Goal: Task Accomplishment & Management: Manage account settings

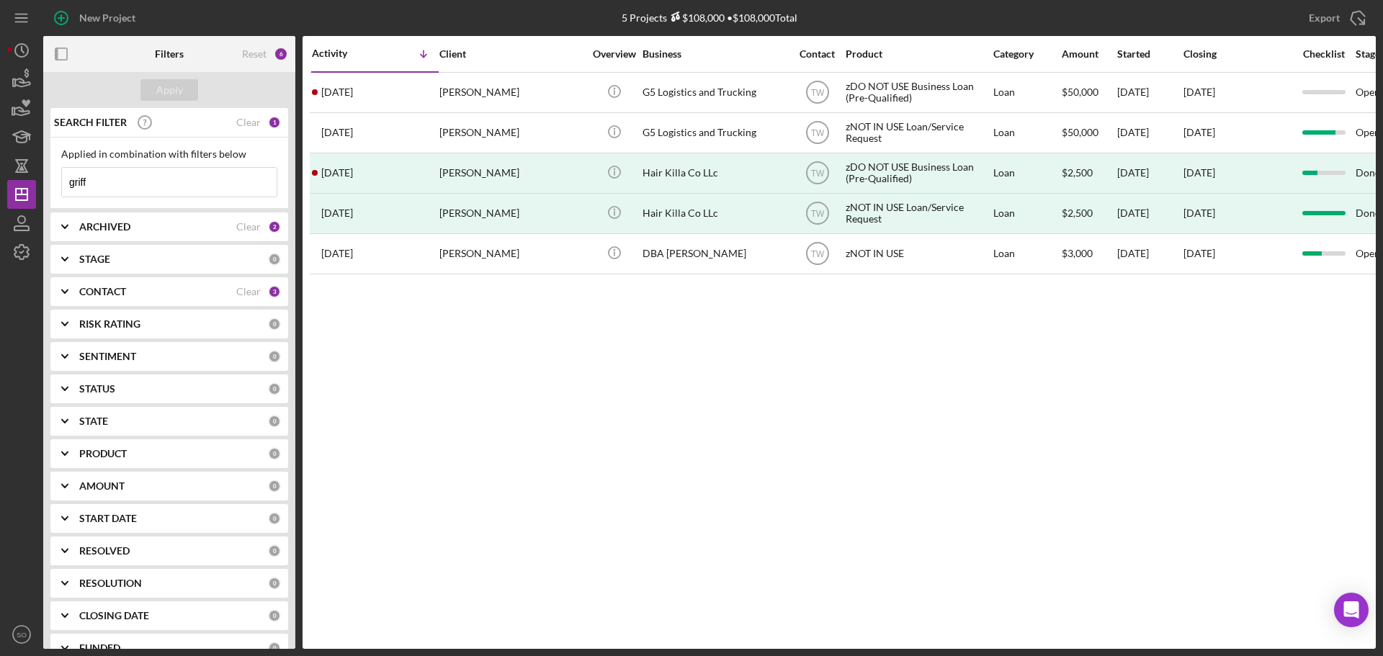
drag, startPoint x: 153, startPoint y: 182, endPoint x: 0, endPoint y: 135, distance: 160.2
click at [0, 137] on div "New Project 5 Projects $108,000 • $108,000 Total griff Export Icon/Export Filte…" at bounding box center [691, 328] width 1383 height 656
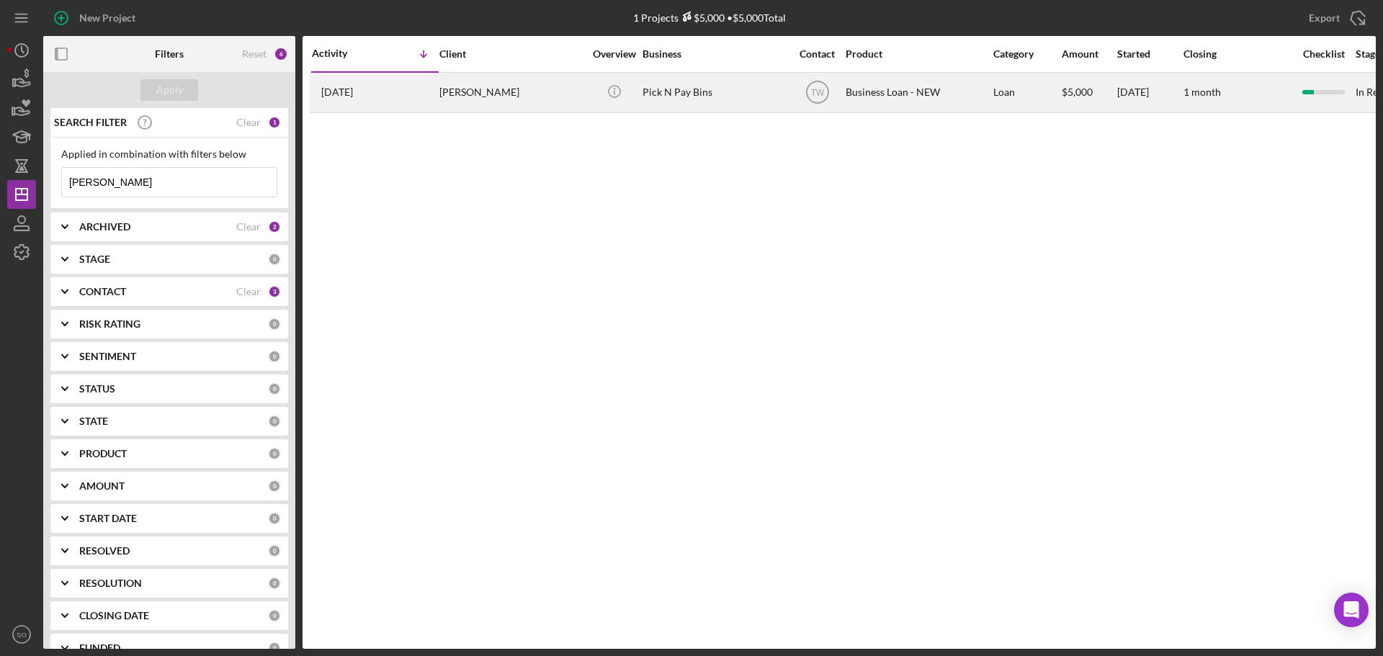
type input "bonner"
click at [506, 93] on div "[PERSON_NAME]" at bounding box center [511, 92] width 144 height 38
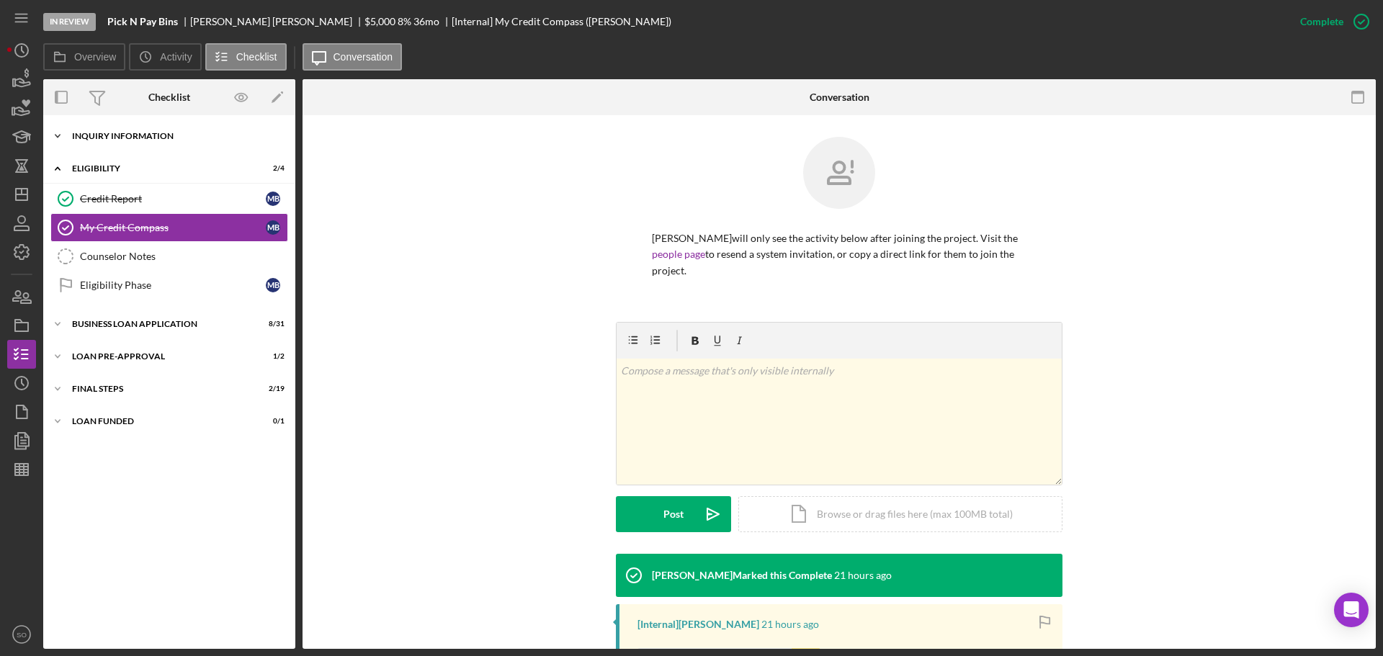
click at [88, 137] on div "INQUIRY INFORMATION" at bounding box center [174, 136] width 205 height 9
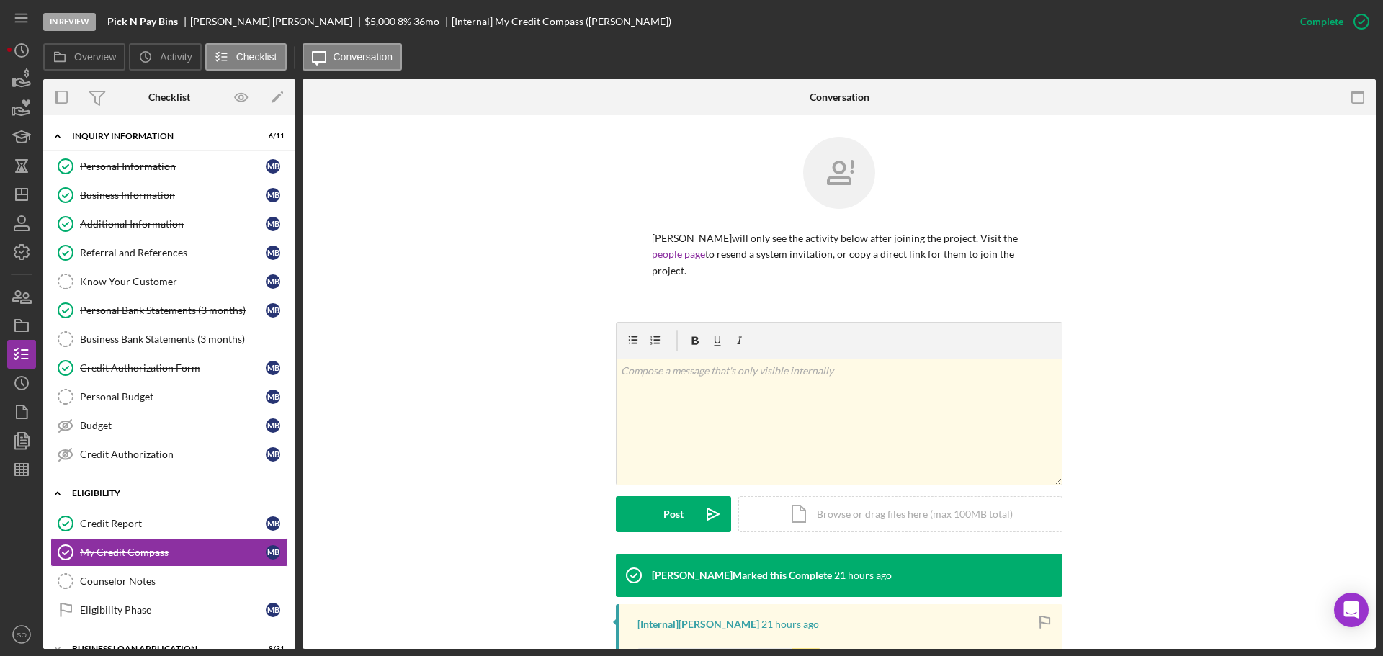
scroll to position [120, 0]
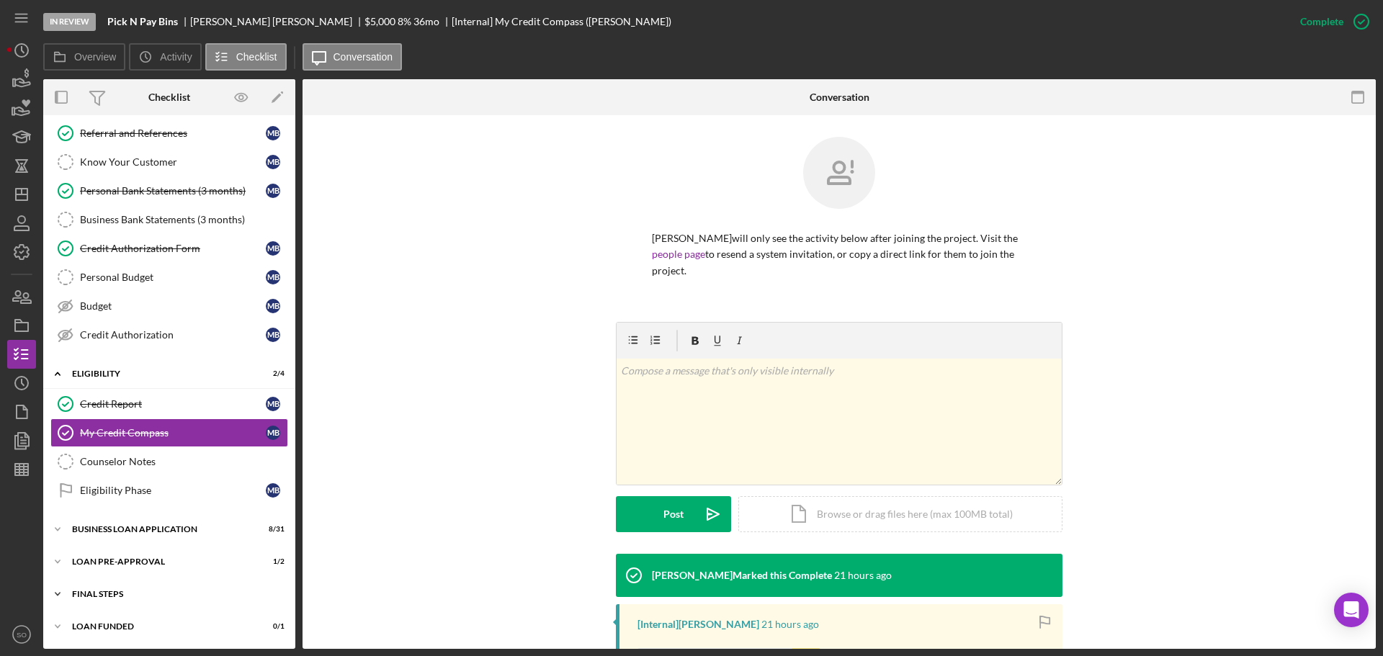
click at [154, 591] on div "FINAL STEPS" at bounding box center [174, 594] width 205 height 9
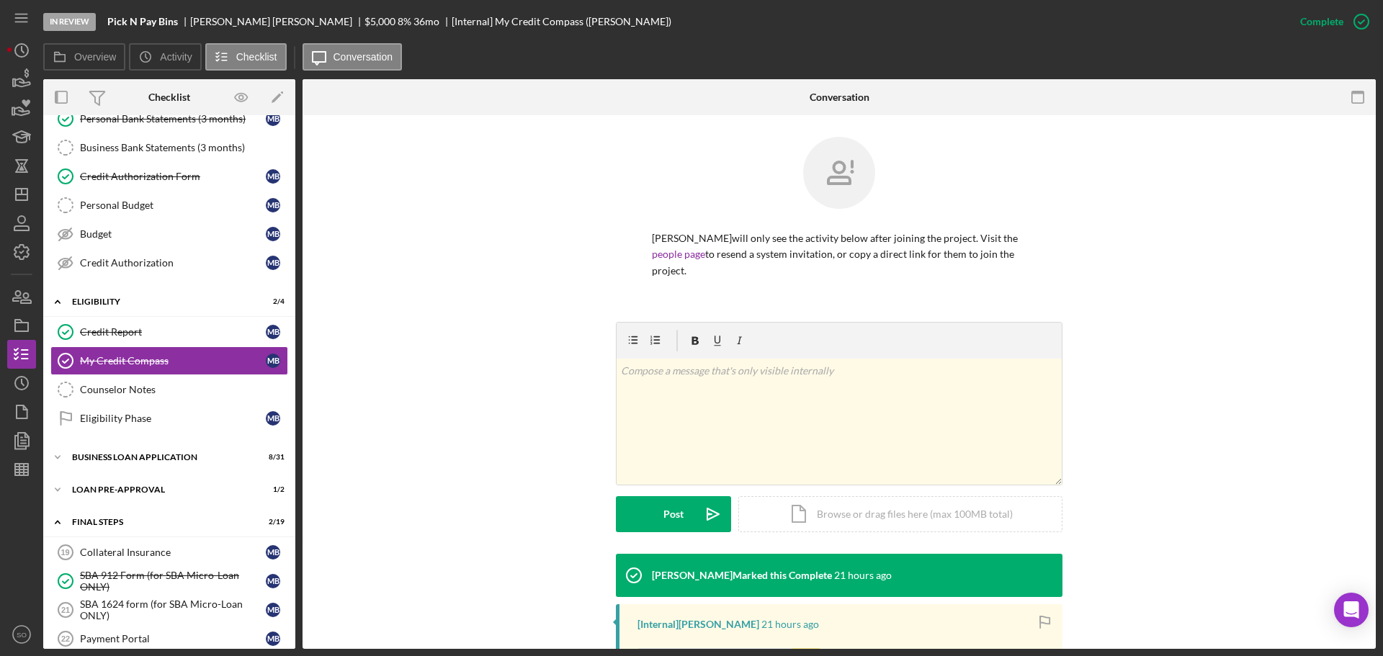
scroll to position [0, 0]
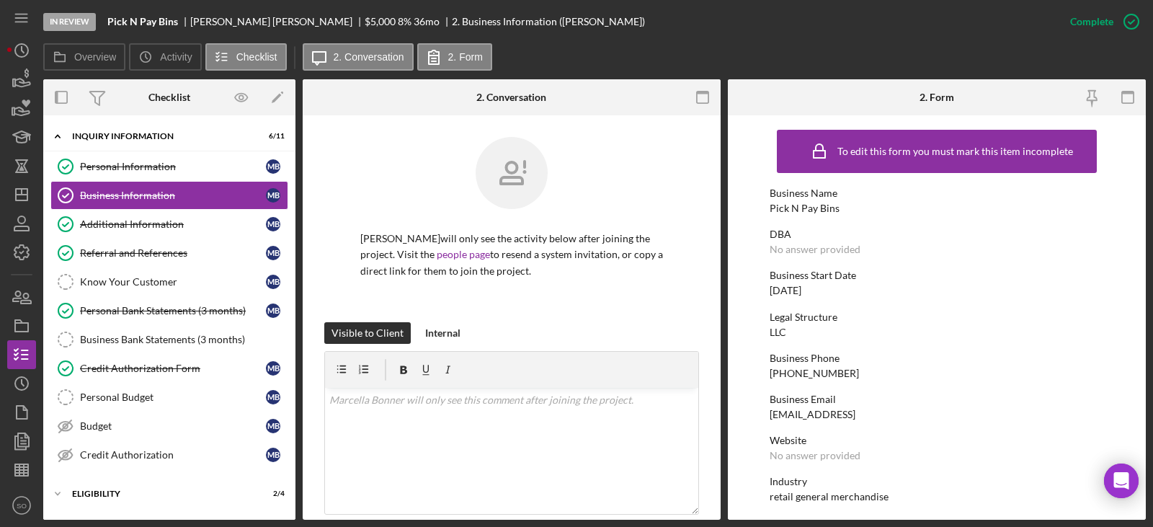
click at [800, 210] on div "Pick N Pay Bins" at bounding box center [804, 208] width 70 height 12
copy div "Pick N Pay Bins"
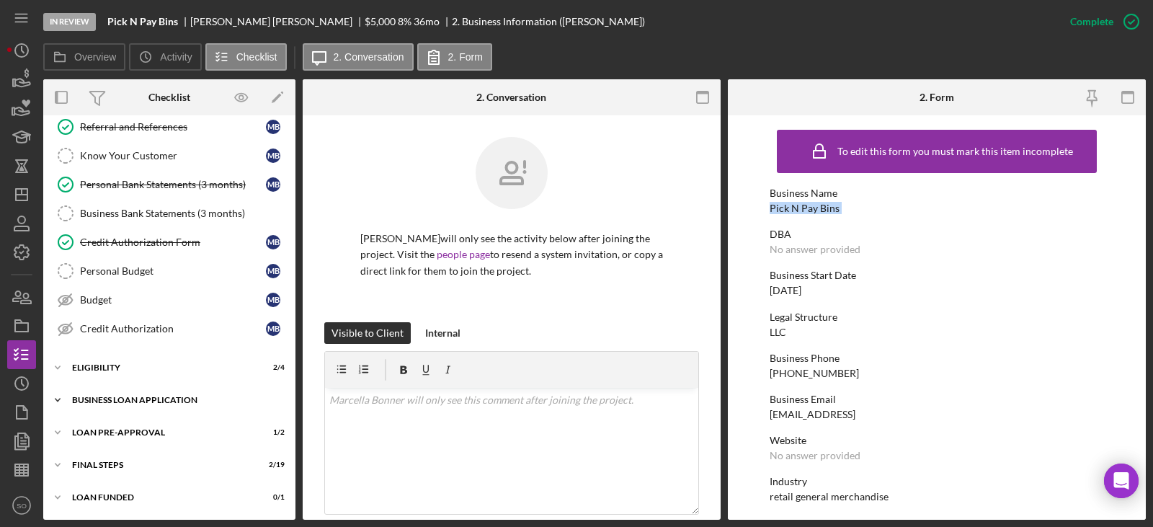
click at [141, 405] on div "Icon/Expander BUSINESS LOAN APPLICATION 8 / 31" at bounding box center [169, 399] width 252 height 29
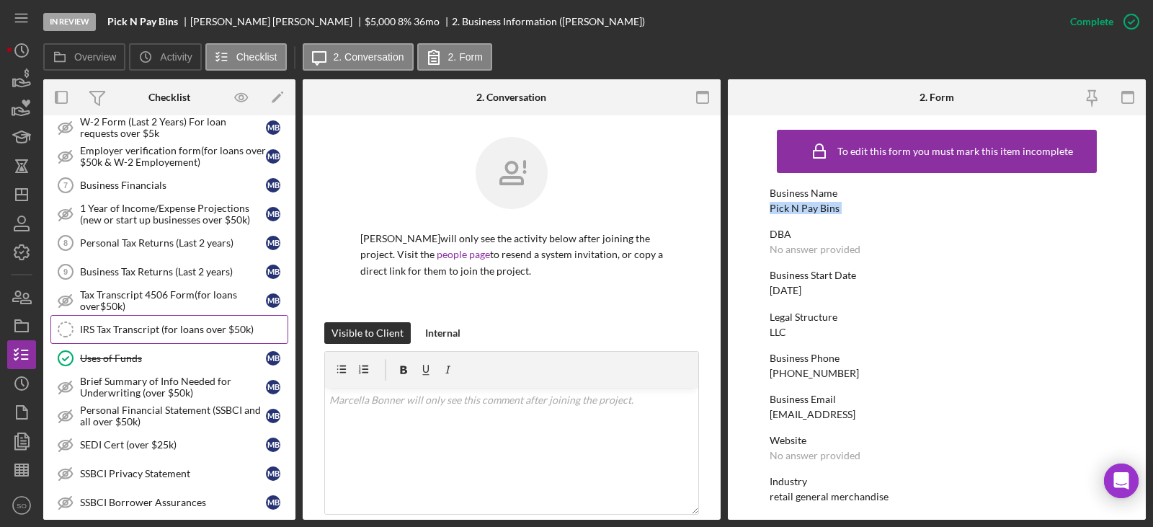
scroll to position [702, 0]
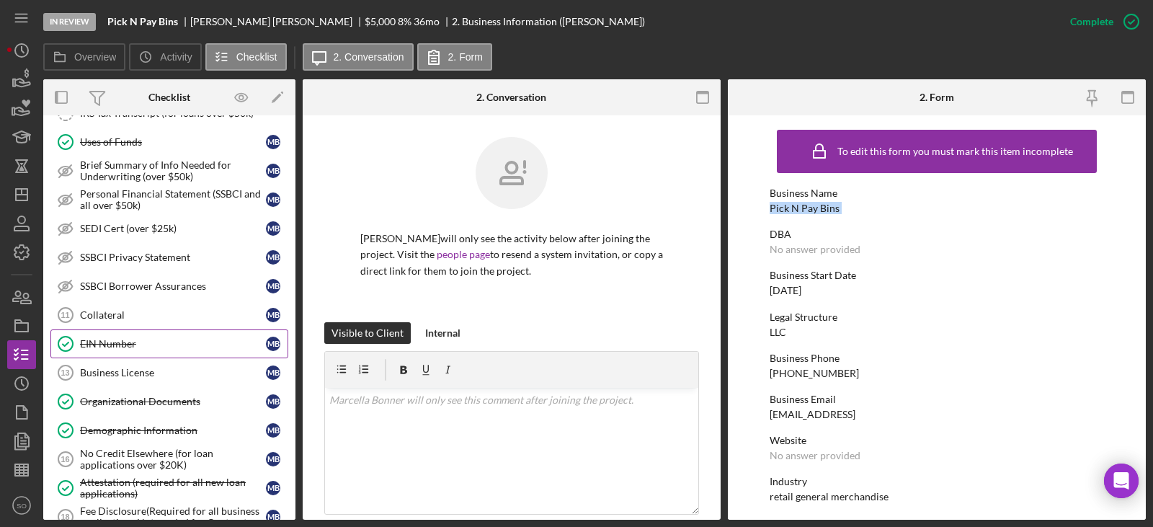
click at [133, 347] on div "EIN Number" at bounding box center [173, 344] width 186 height 12
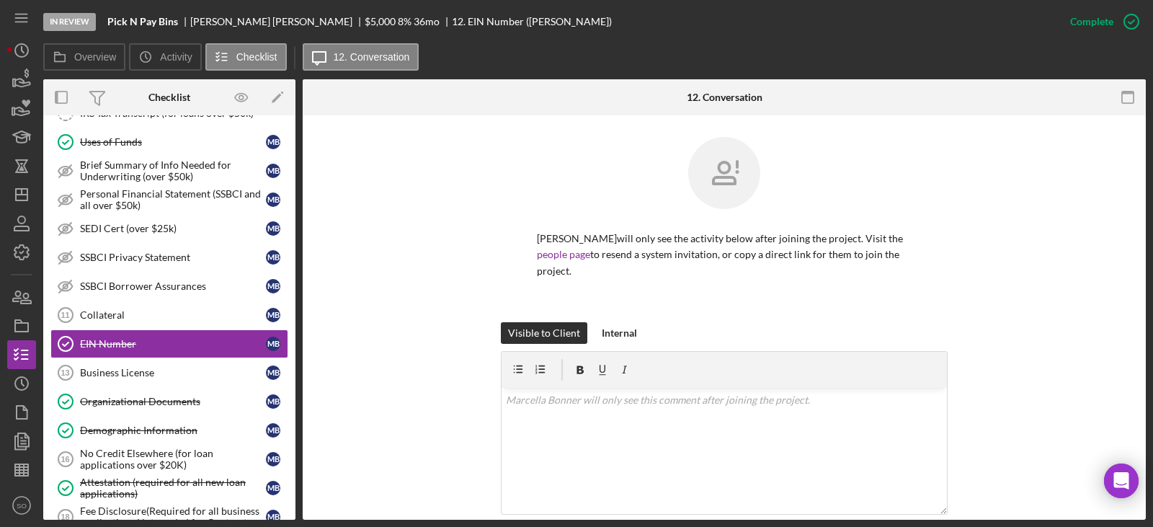
scroll to position [288, 0]
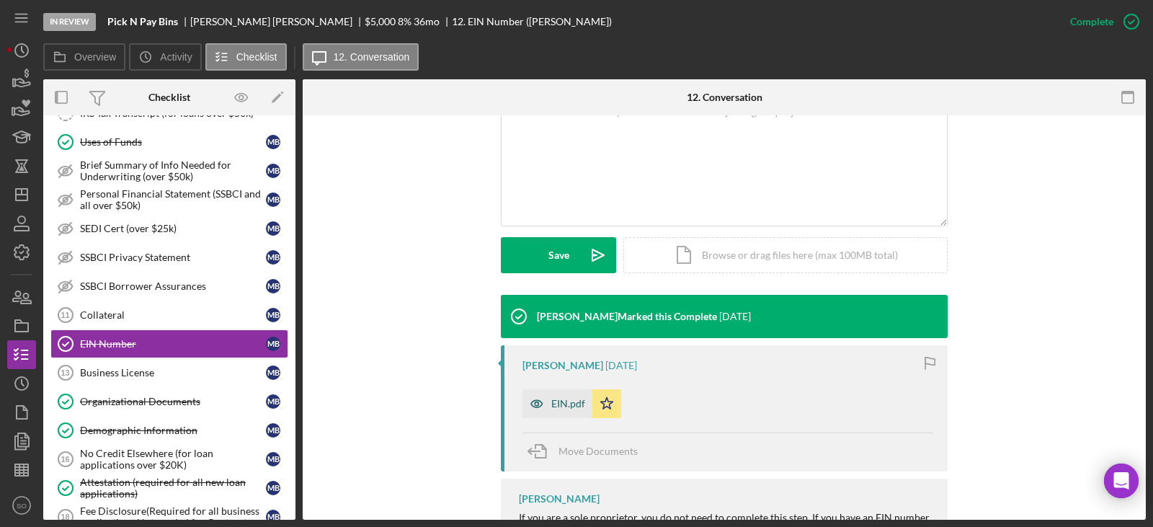
click at [556, 406] on div "EIN.pdf" at bounding box center [568, 404] width 34 height 12
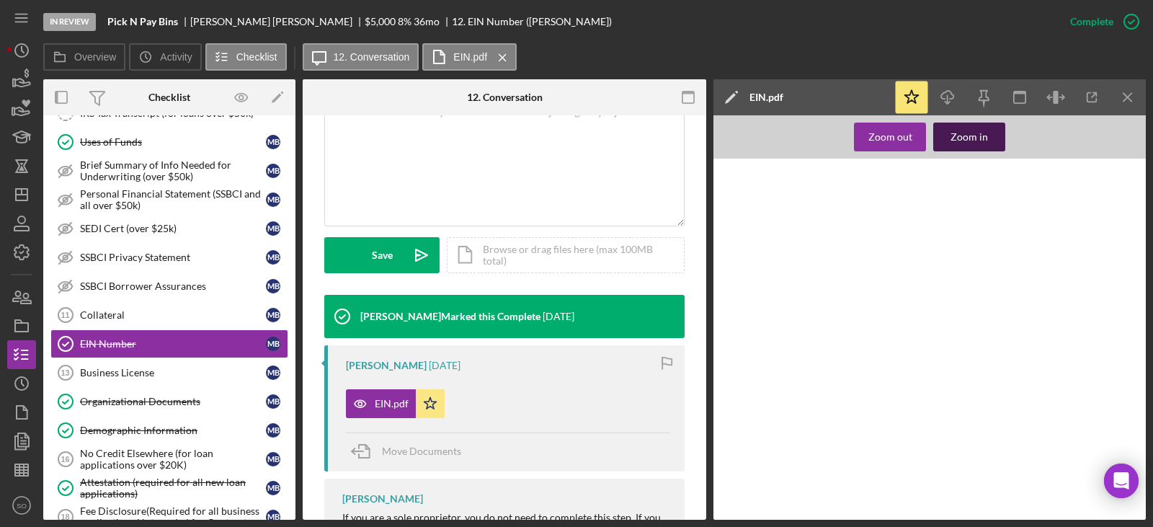
click at [955, 145] on div "Zoom in" at bounding box center [968, 136] width 37 height 29
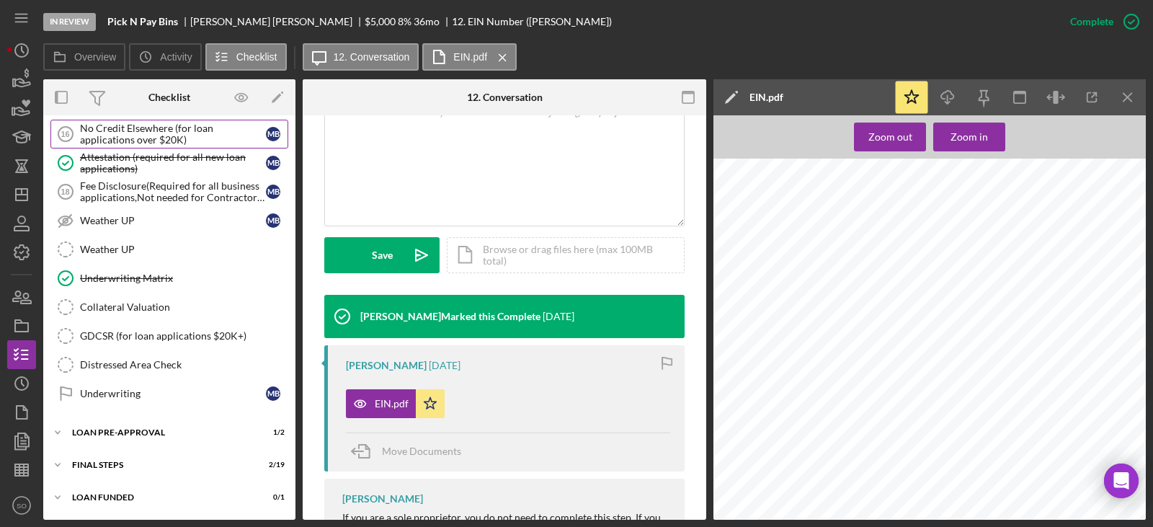
scroll to position [955, 0]
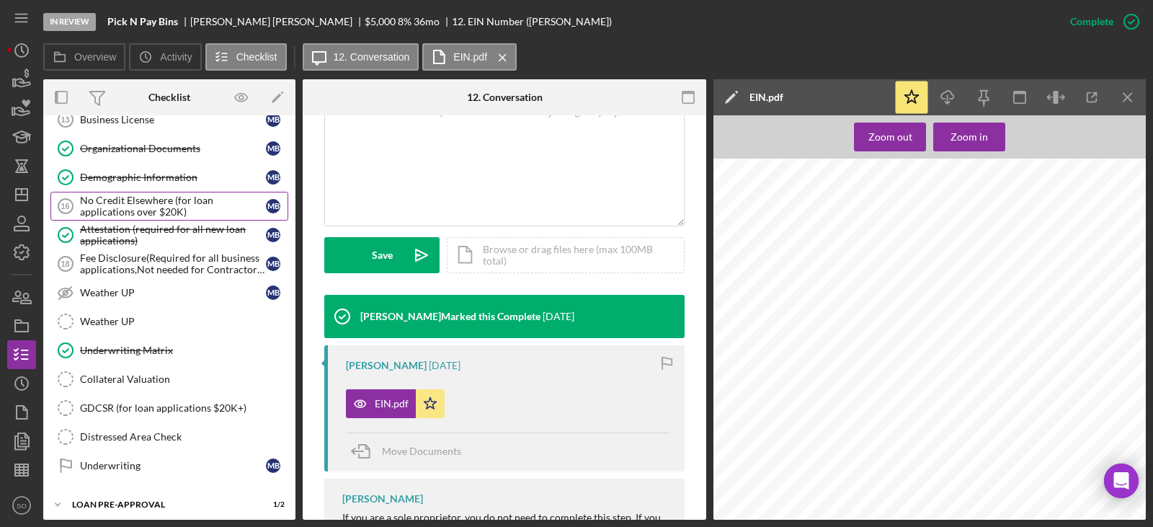
drag, startPoint x: 127, startPoint y: 184, endPoint x: 128, endPoint y: 208, distance: 24.5
click at [127, 184] on link "Demographic Information Demographic Information M B" at bounding box center [169, 177] width 238 height 29
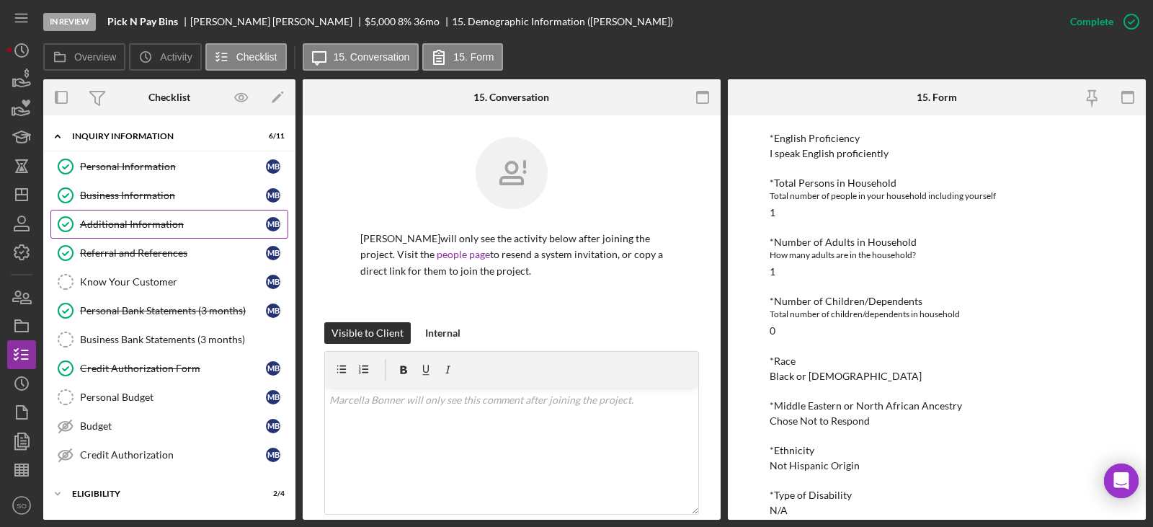
drag, startPoint x: 128, startPoint y: 205, endPoint x: 133, endPoint y: 215, distance: 10.6
click at [128, 205] on link "Business Information Business Information M B" at bounding box center [169, 195] width 238 height 29
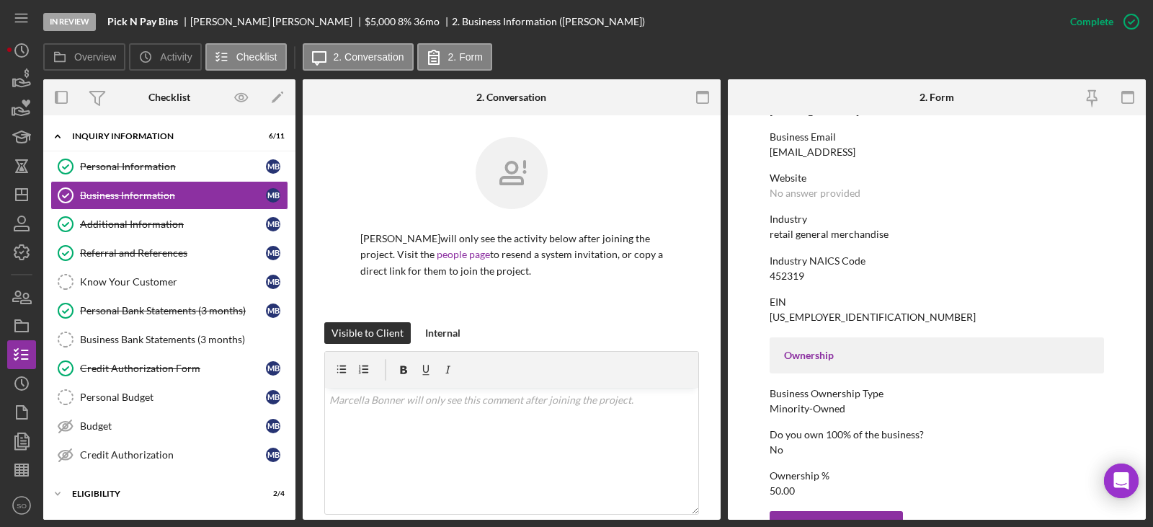
scroll to position [118, 0]
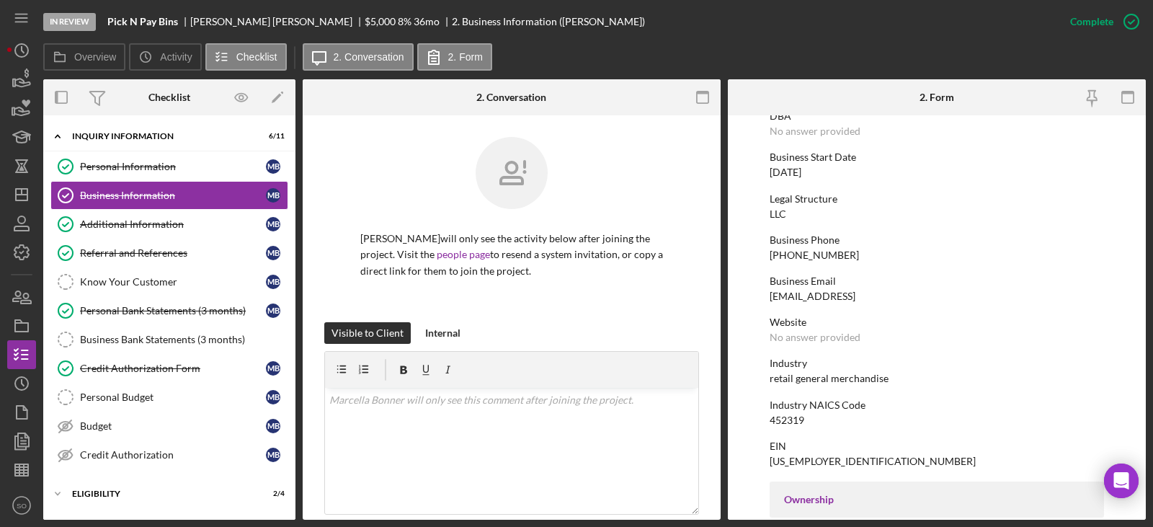
click at [789, 424] on div "452319" at bounding box center [786, 420] width 35 height 12
copy div "452319"
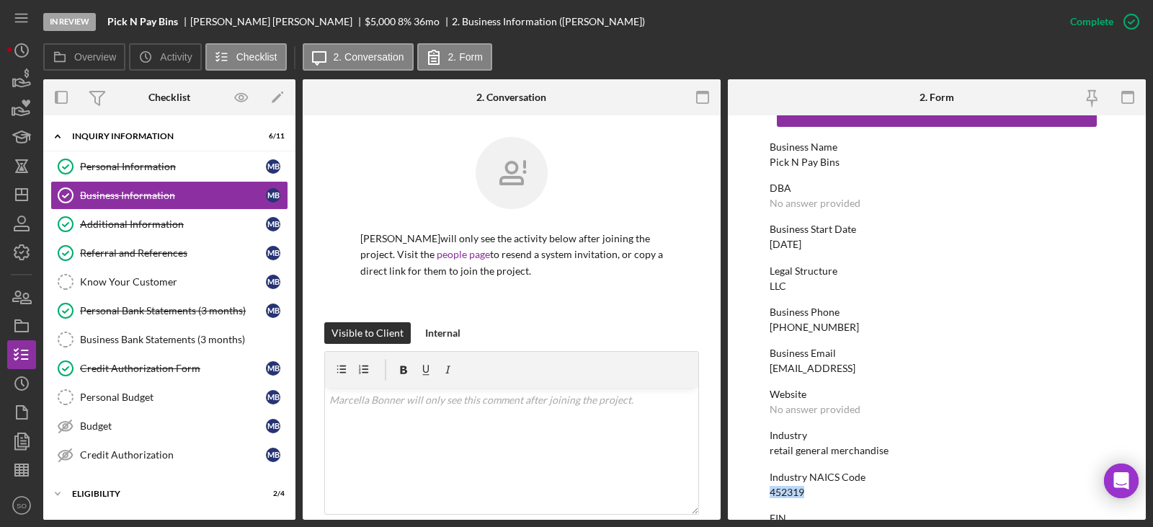
drag, startPoint x: 164, startPoint y: 228, endPoint x: 412, endPoint y: 256, distance: 249.4
click at [164, 228] on div "Additional Information" at bounding box center [173, 224] width 186 height 12
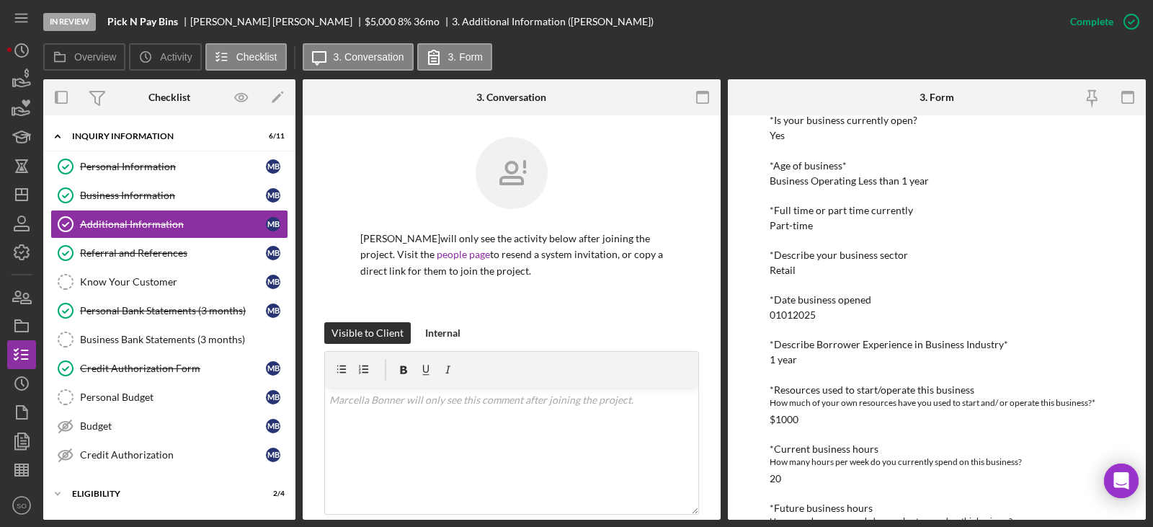
scroll to position [216, 0]
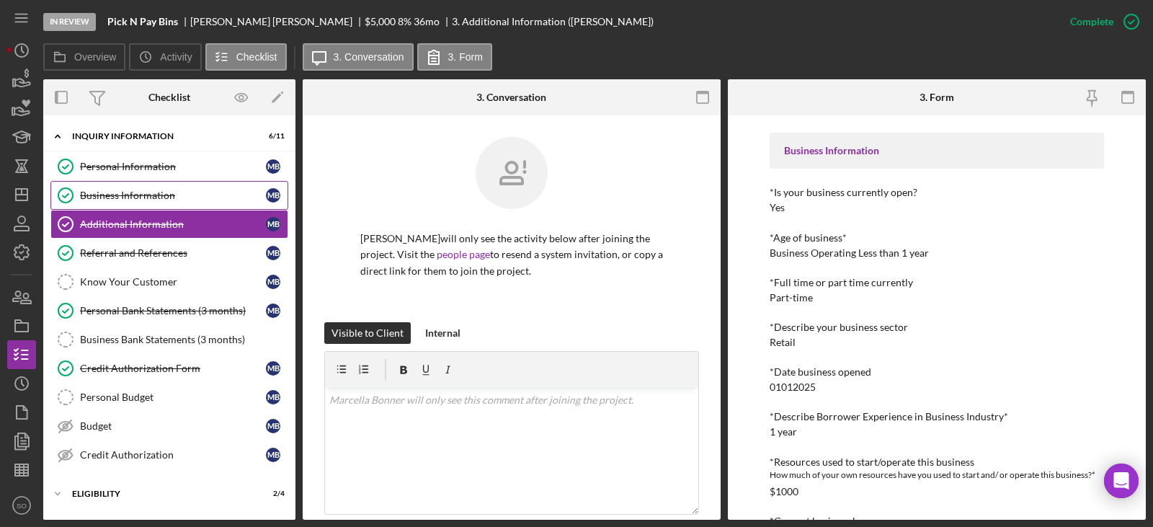
click at [179, 203] on link "Business Information Business Information M B" at bounding box center [169, 195] width 238 height 29
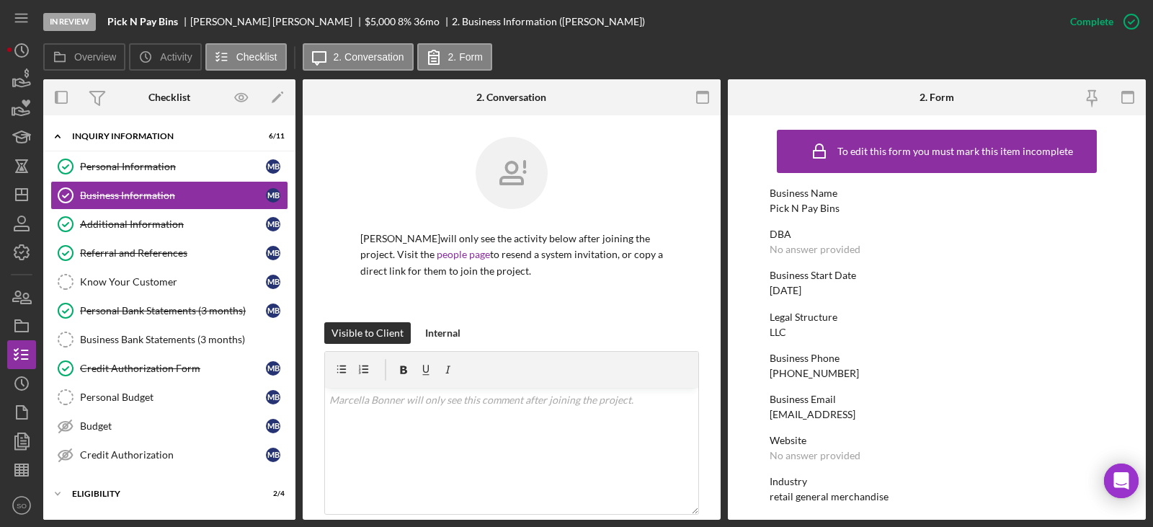
scroll to position [216, 0]
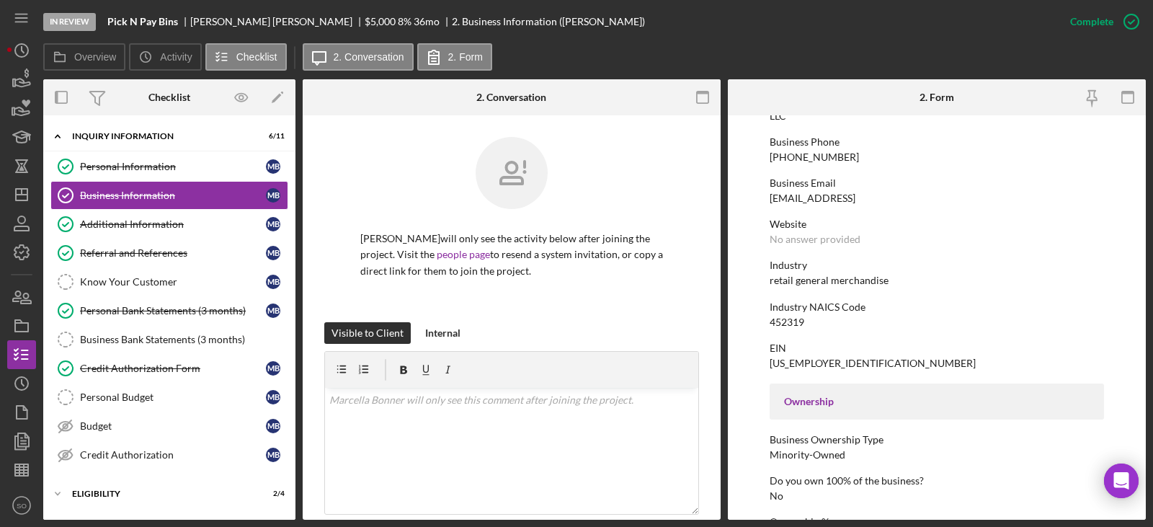
click at [821, 284] on div "retail general merchandise" at bounding box center [828, 280] width 119 height 12
copy div "retail general merchandise"
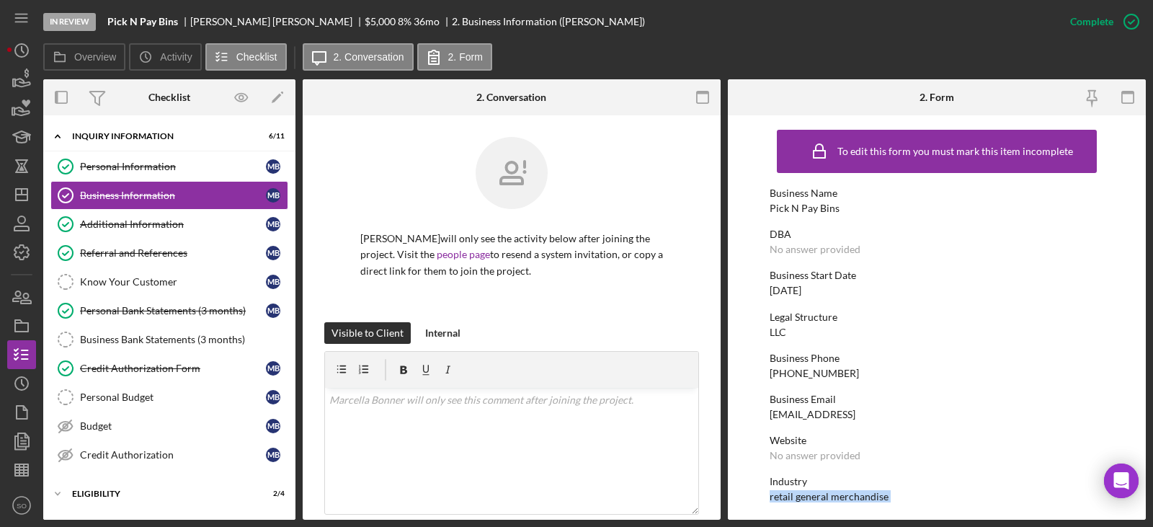
click at [801, 294] on div "[DATE]" at bounding box center [785, 291] width 32 height 12
copy div "[DATE]"
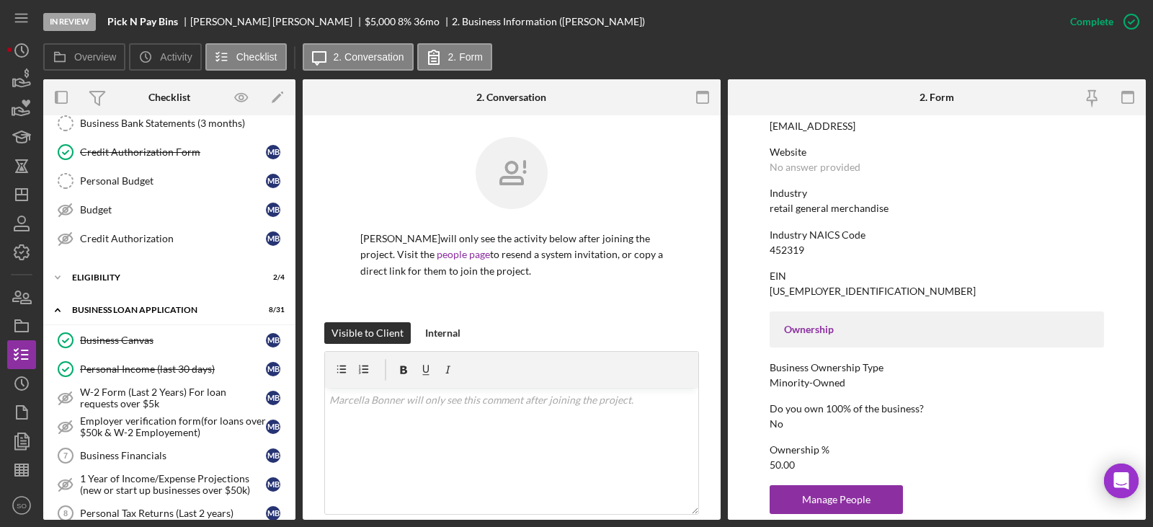
scroll to position [576, 0]
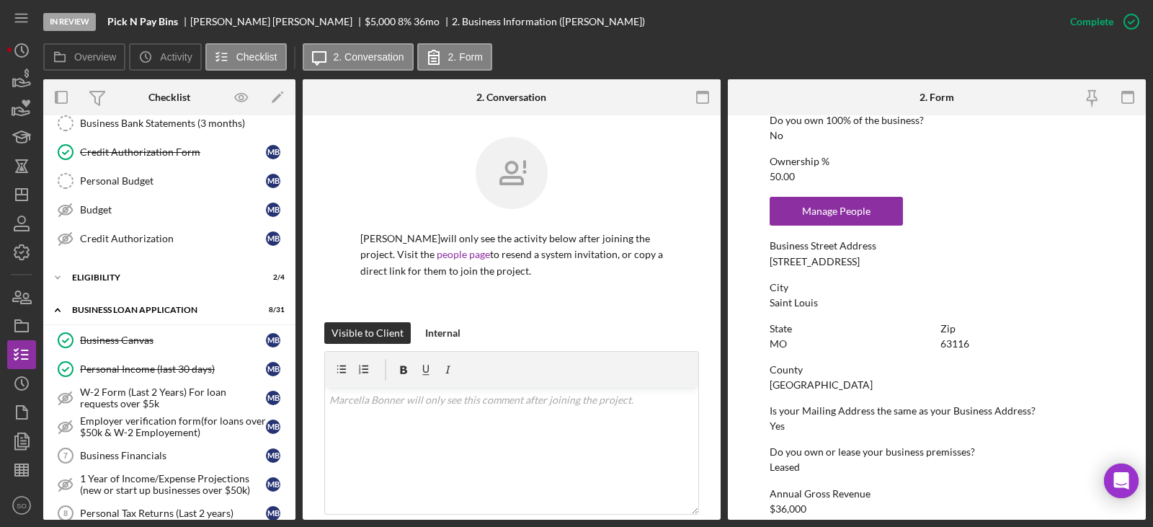
click at [800, 261] on div "[STREET_ADDRESS]" at bounding box center [814, 262] width 90 height 12
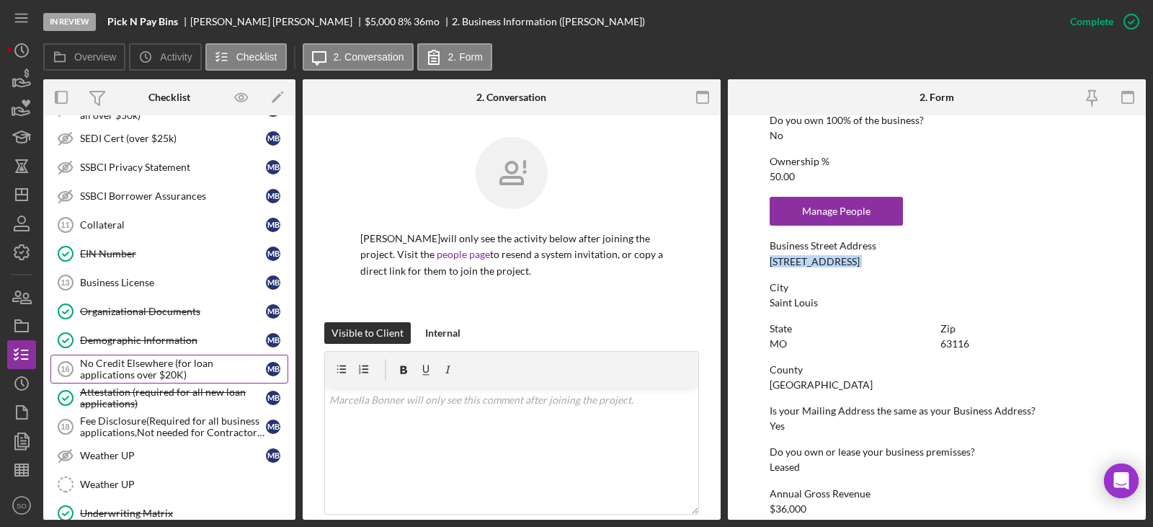
scroll to position [1027, 0]
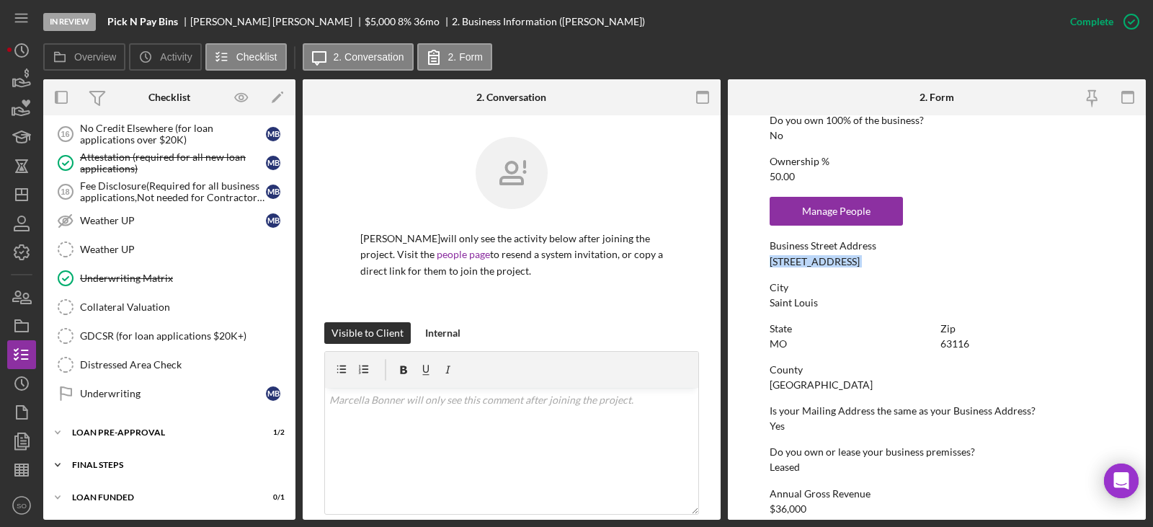
click at [137, 464] on div "FINAL STEPS" at bounding box center [174, 464] width 205 height 9
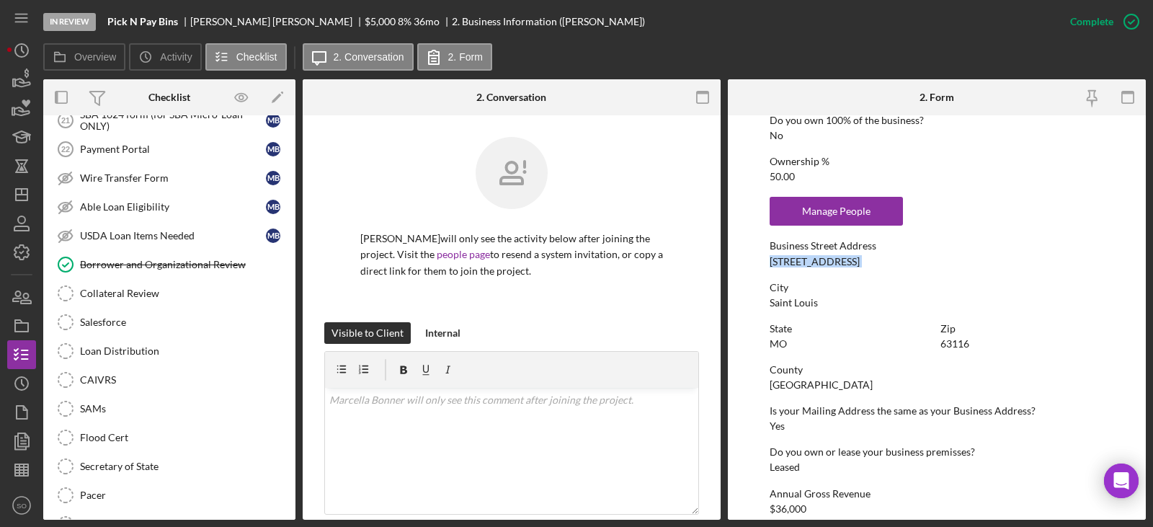
scroll to position [504, 0]
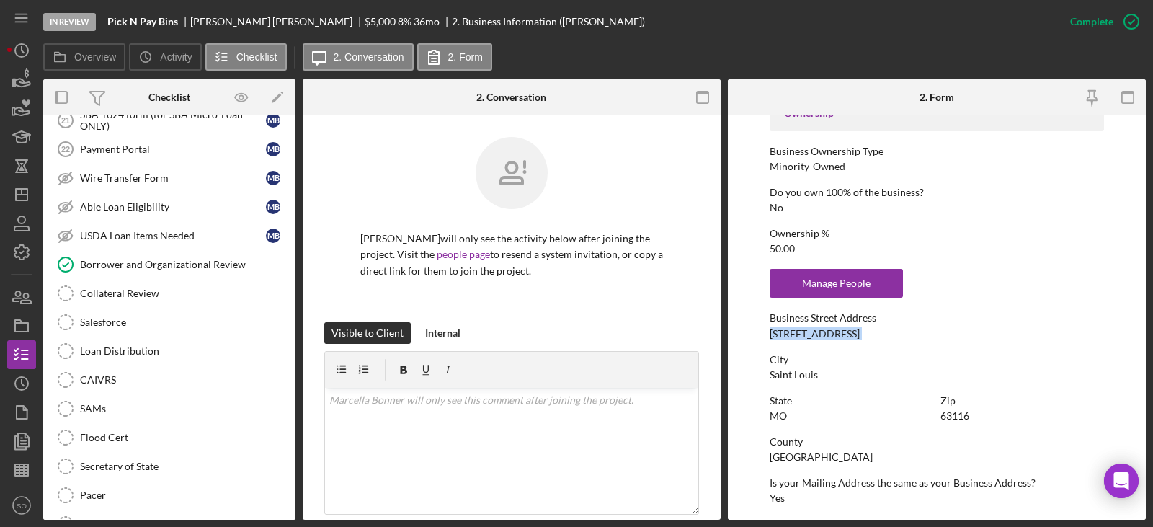
copy div "[STREET_ADDRESS]"
click at [800, 457] on div "[GEOGRAPHIC_DATA]" at bounding box center [820, 457] width 103 height 12
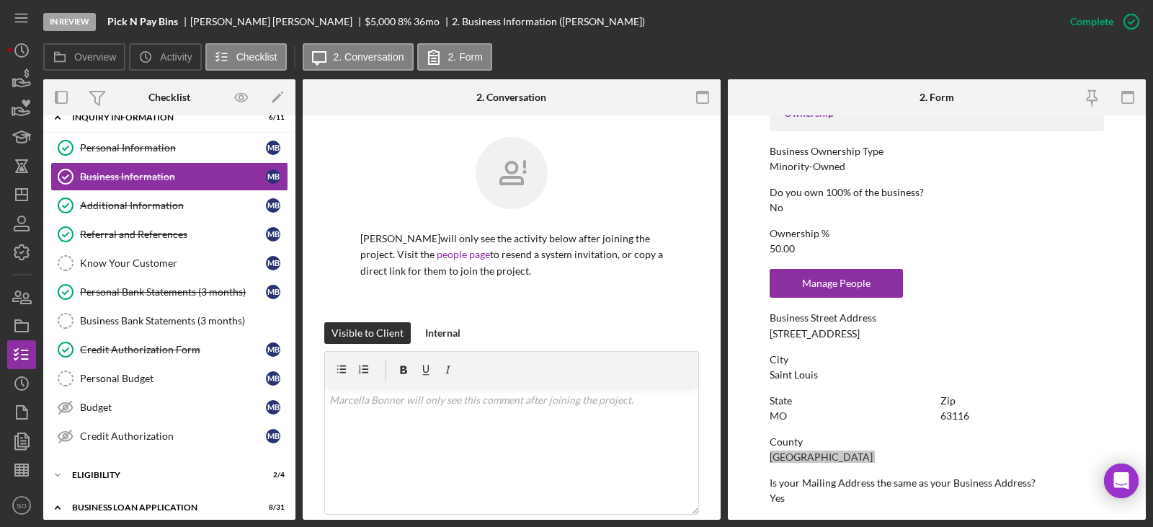
scroll to position [0, 0]
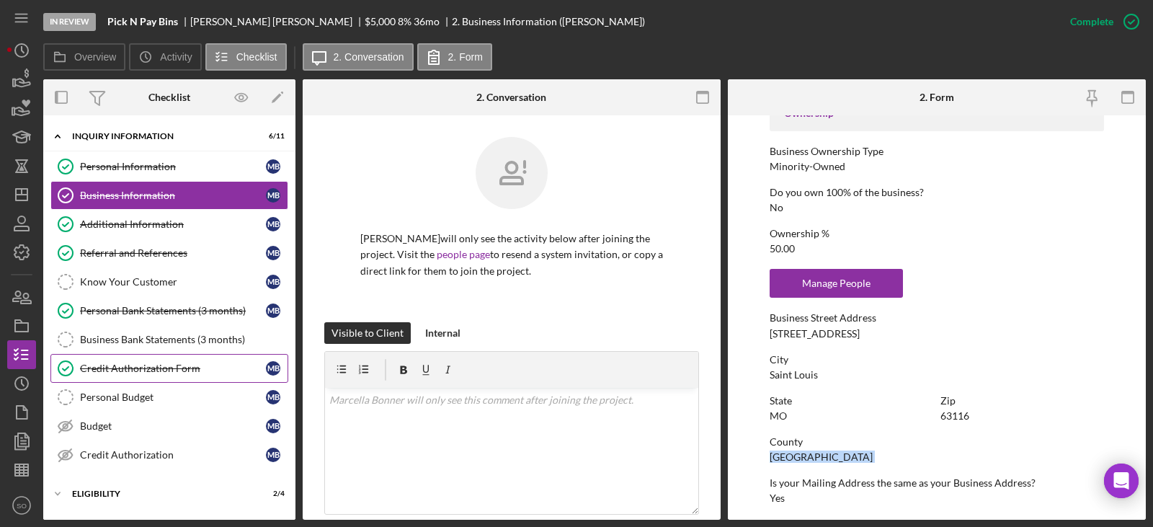
click at [181, 362] on div "Credit Authorization Form" at bounding box center [173, 368] width 186 height 12
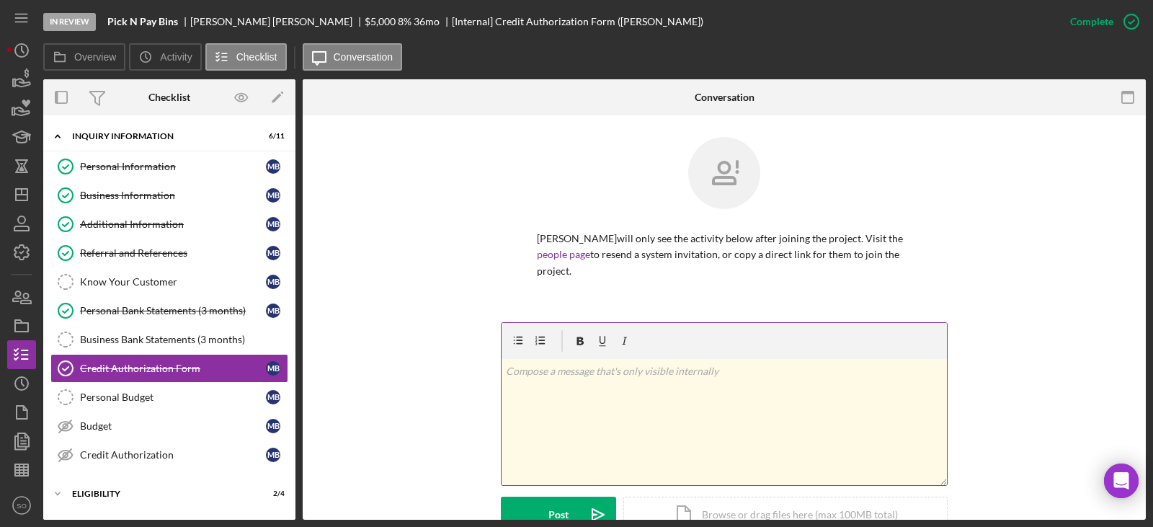
scroll to position [360, 0]
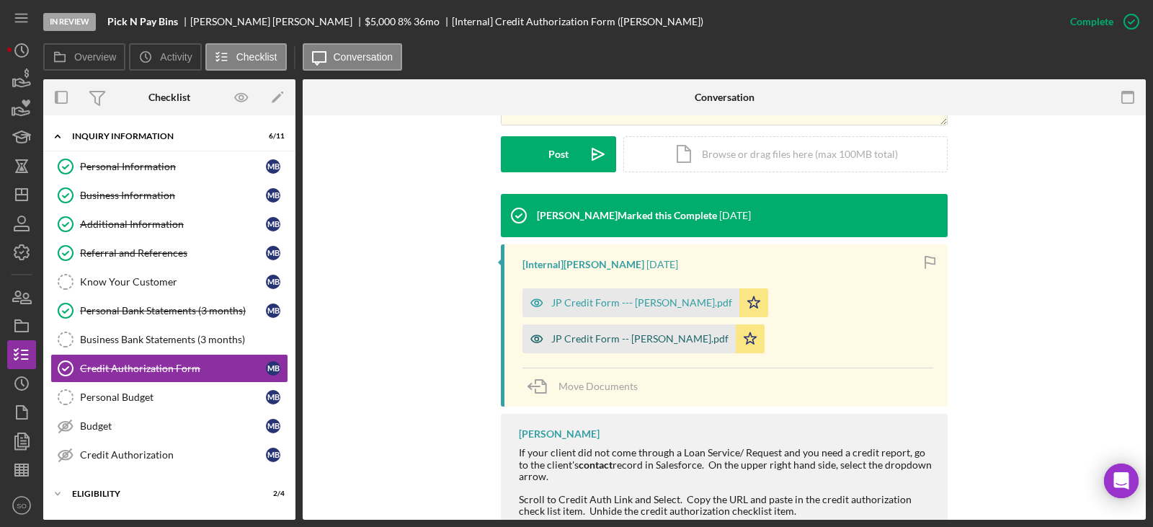
click at [728, 333] on div "JP Credit Form -- [PERSON_NAME].pdf" at bounding box center [639, 339] width 177 height 12
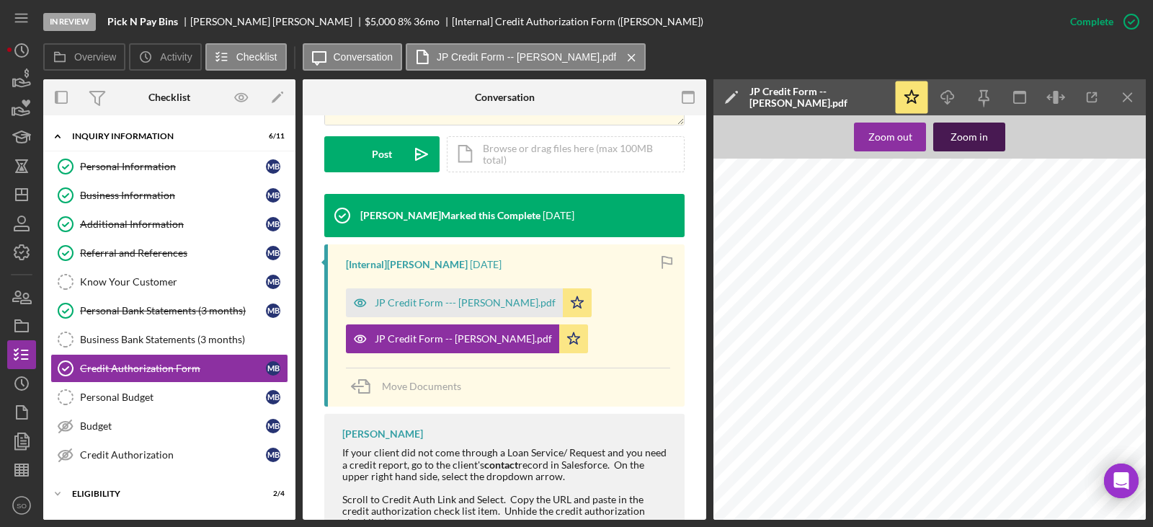
click at [983, 128] on div "Zoom in" at bounding box center [968, 136] width 37 height 29
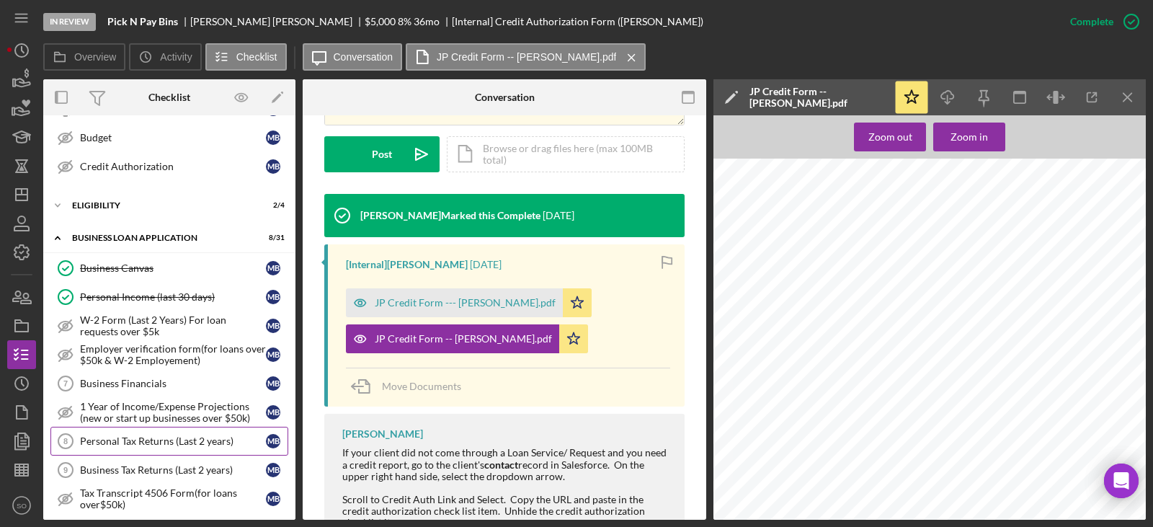
scroll to position [144, 0]
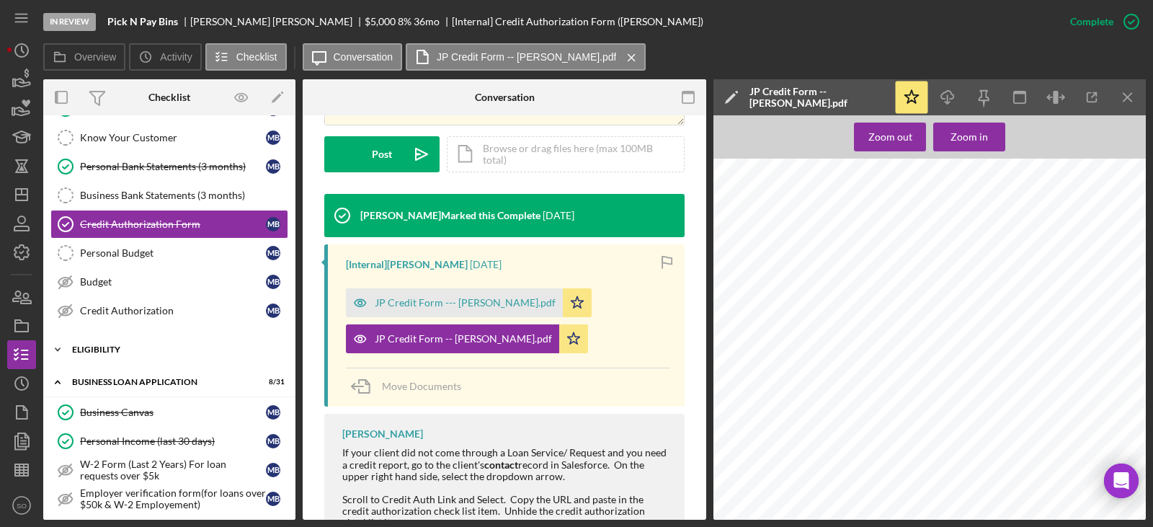
click at [148, 349] on div "ELIGIBILITY" at bounding box center [174, 349] width 205 height 9
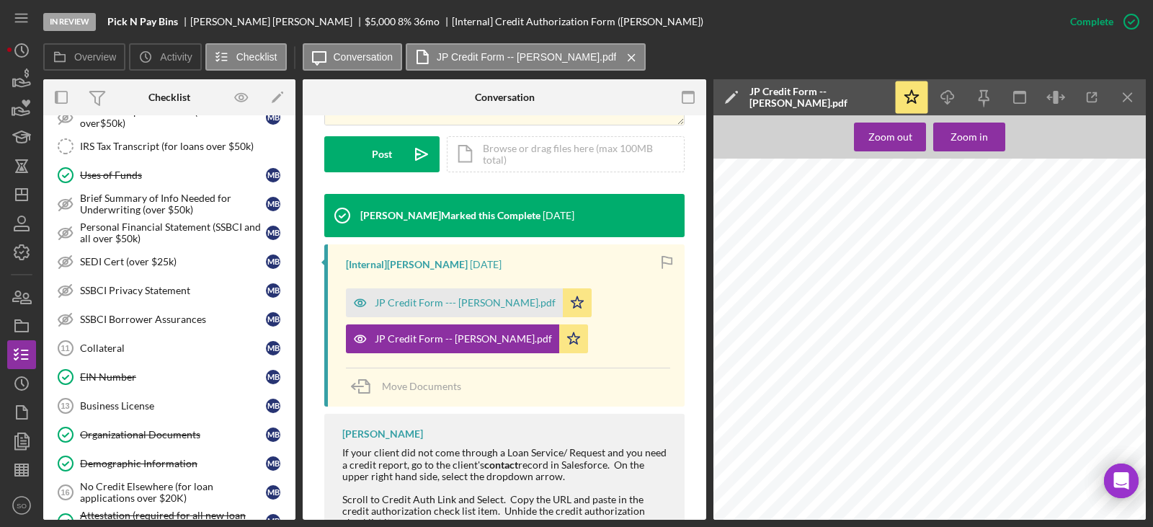
scroll to position [1009, 0]
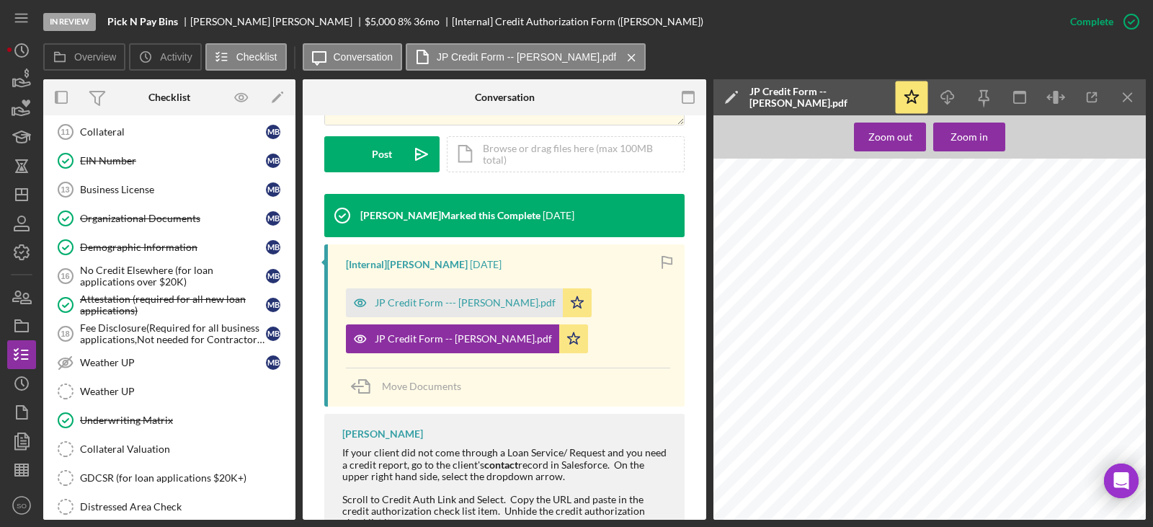
click at [172, 419] on div "Underwriting Matrix" at bounding box center [183, 420] width 207 height 12
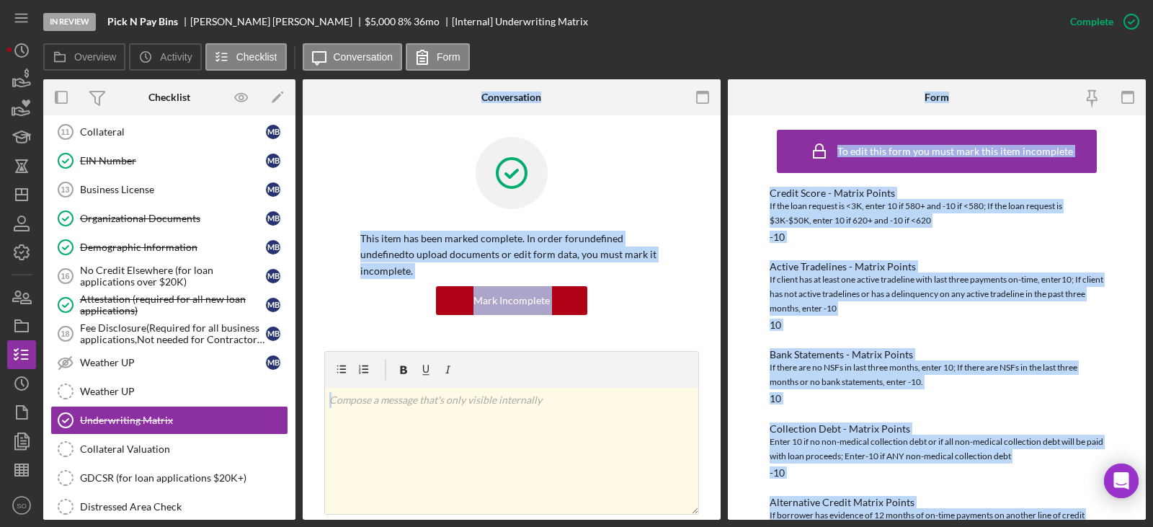
click at [756, 366] on div "To edit this form you must mark this item incomplete Credit Score - Matrix Poin…" at bounding box center [937, 317] width 418 height 404
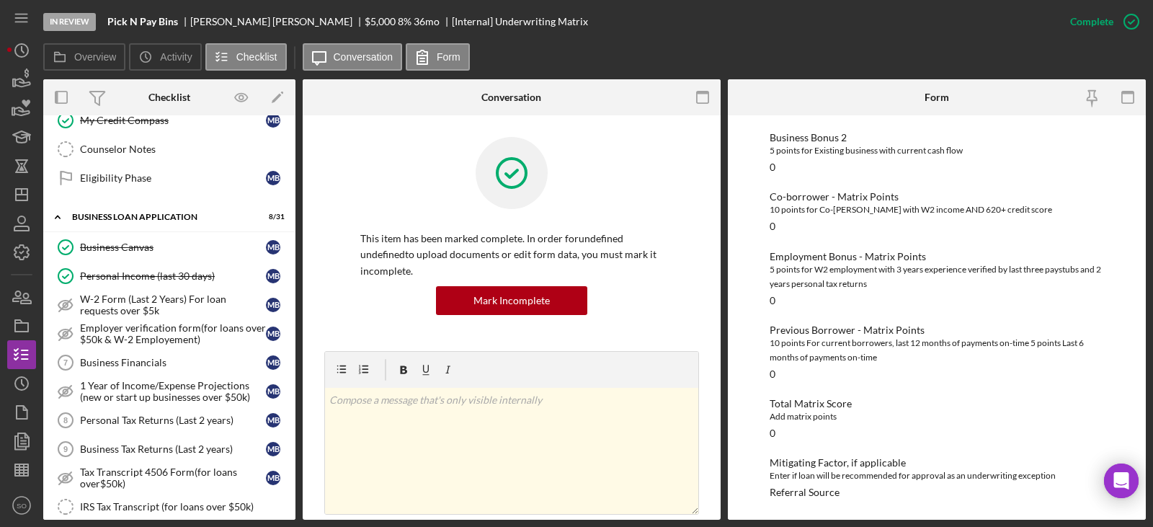
scroll to position [360, 0]
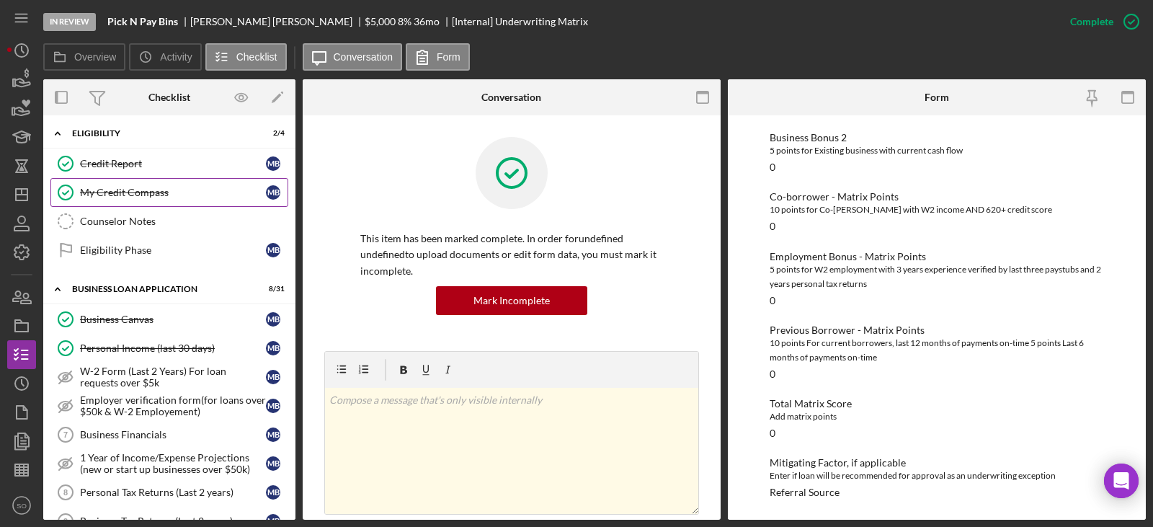
click at [146, 193] on div "My Credit Compass" at bounding box center [173, 193] width 186 height 12
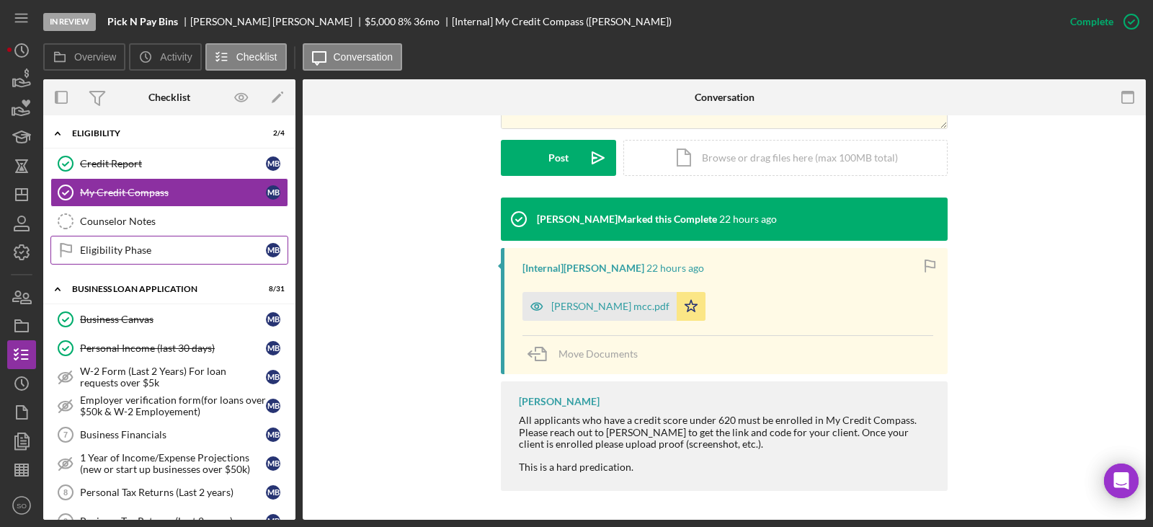
scroll to position [216, 0]
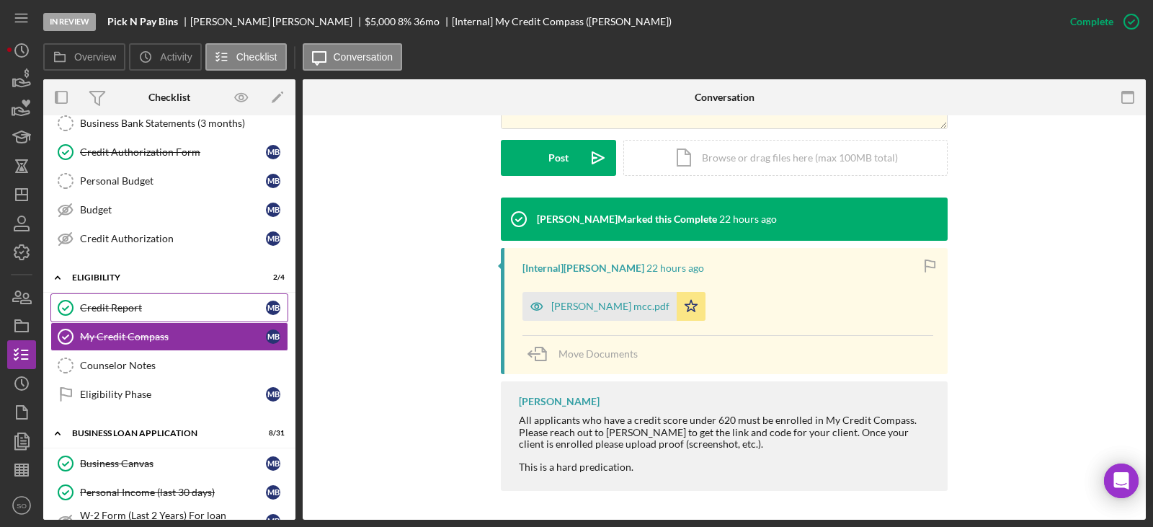
click at [134, 303] on div "Credit Report" at bounding box center [173, 308] width 186 height 12
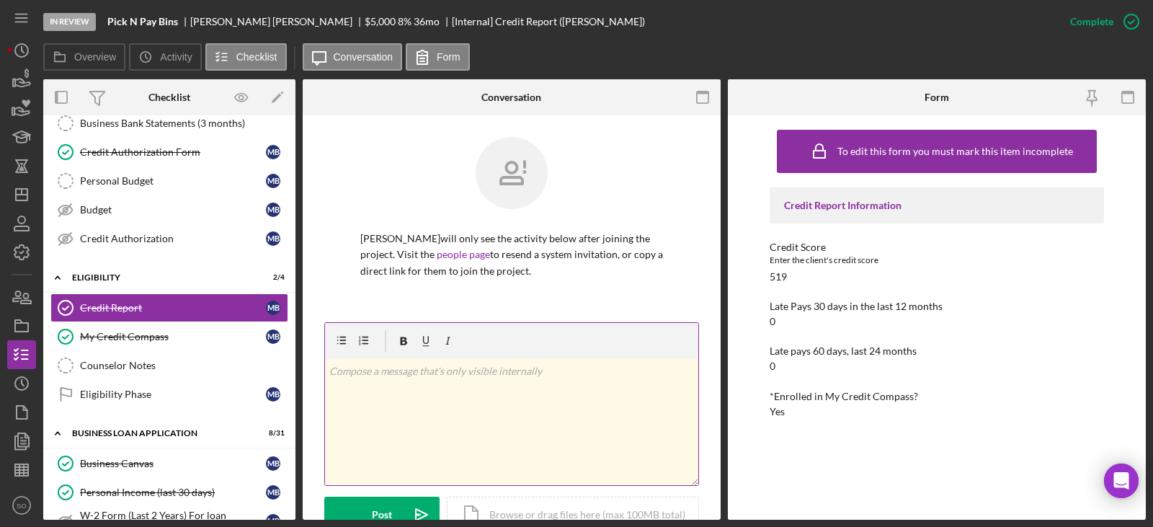
scroll to position [216, 0]
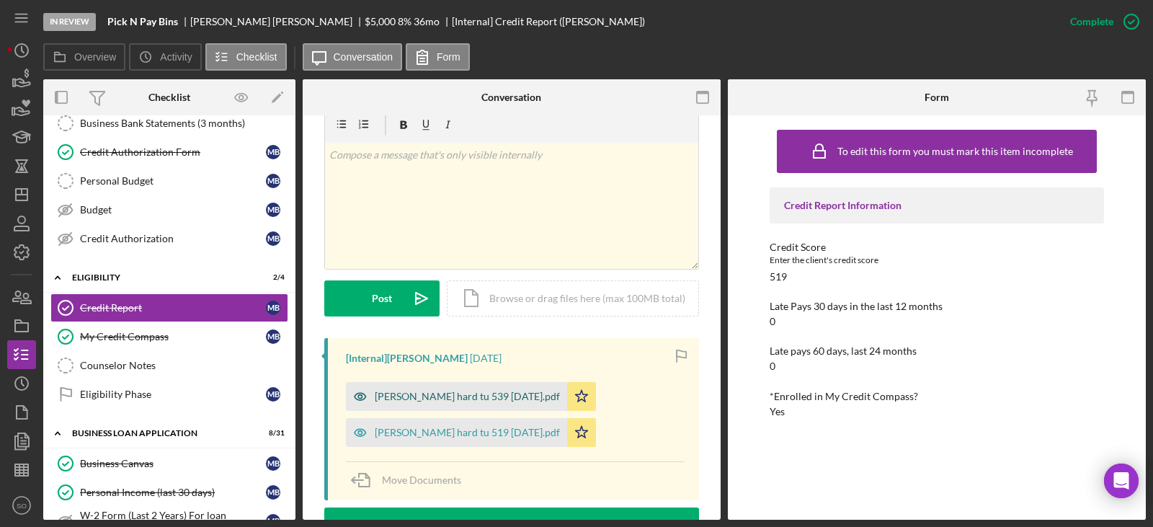
click at [465, 400] on div "[PERSON_NAME] hard tu 539 [DATE].pdf" at bounding box center [467, 396] width 185 height 12
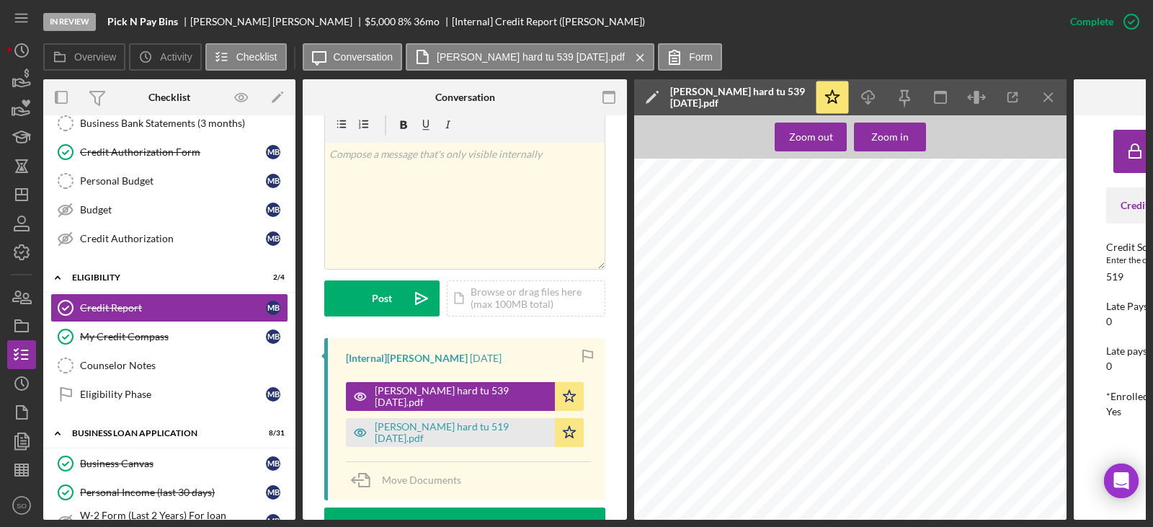
scroll to position [288, 0]
click at [167, 343] on link "My Credit Compass My Credit Compass M B" at bounding box center [169, 336] width 238 height 29
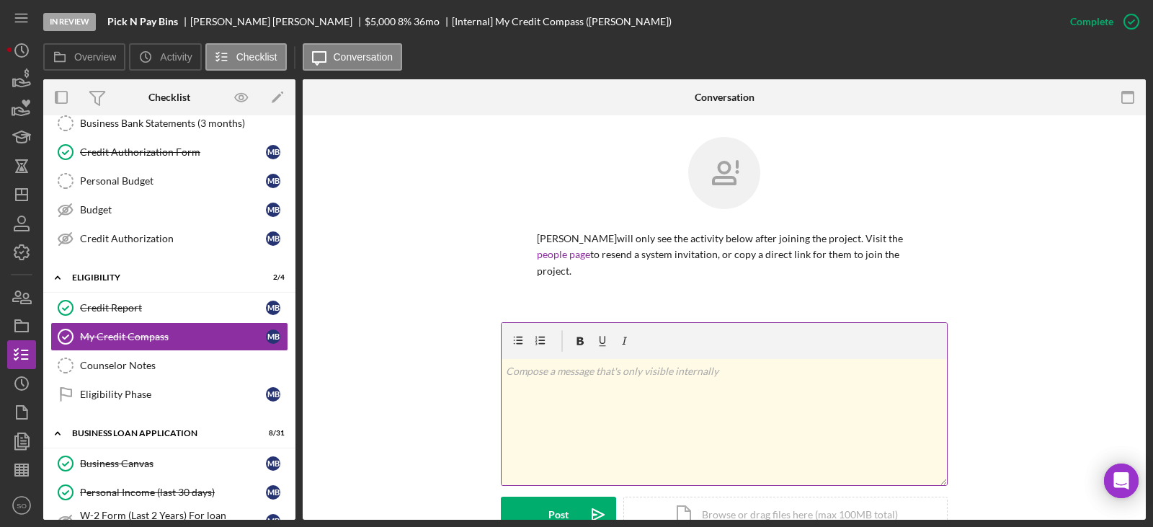
scroll to position [288, 0]
